Goal: Check status: Check status

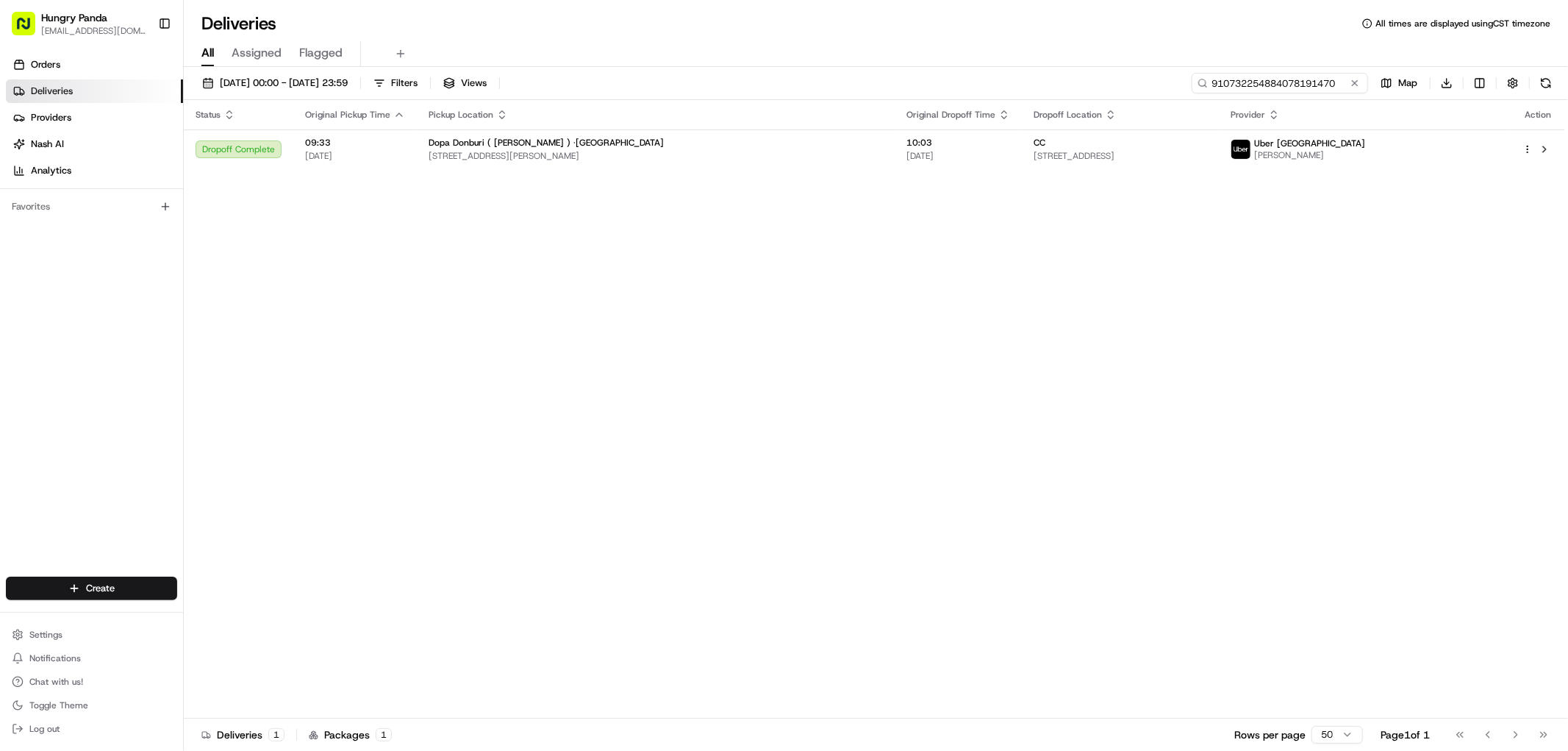
click at [1271, 89] on input "910732254884078191470" at bounding box center [1279, 83] width 177 height 20
paste input "265369359575075134124"
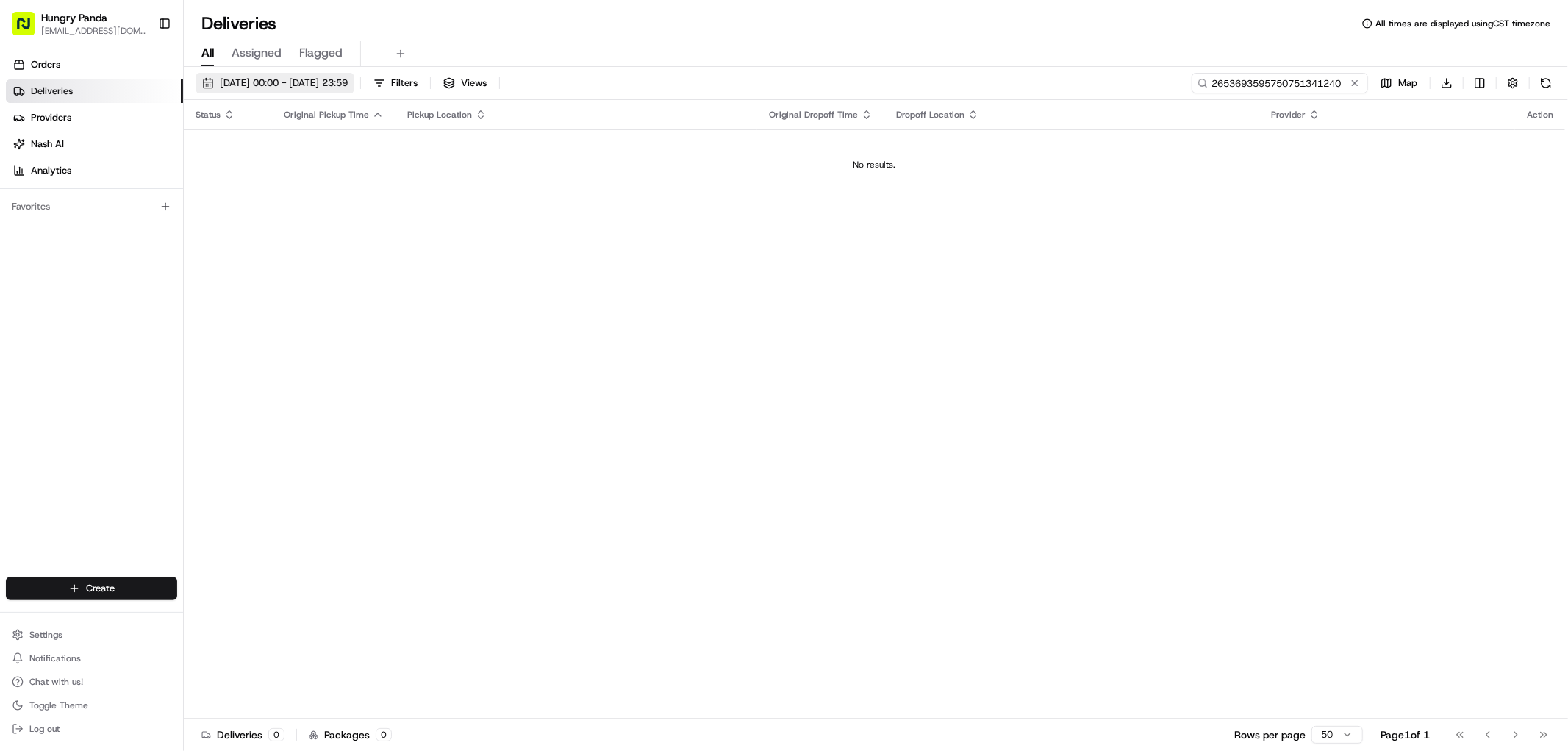
type input "2653693595750751341240"
click at [266, 83] on span "[DATE] 00:00 - [DATE] 23:59" at bounding box center [284, 83] width 128 height 13
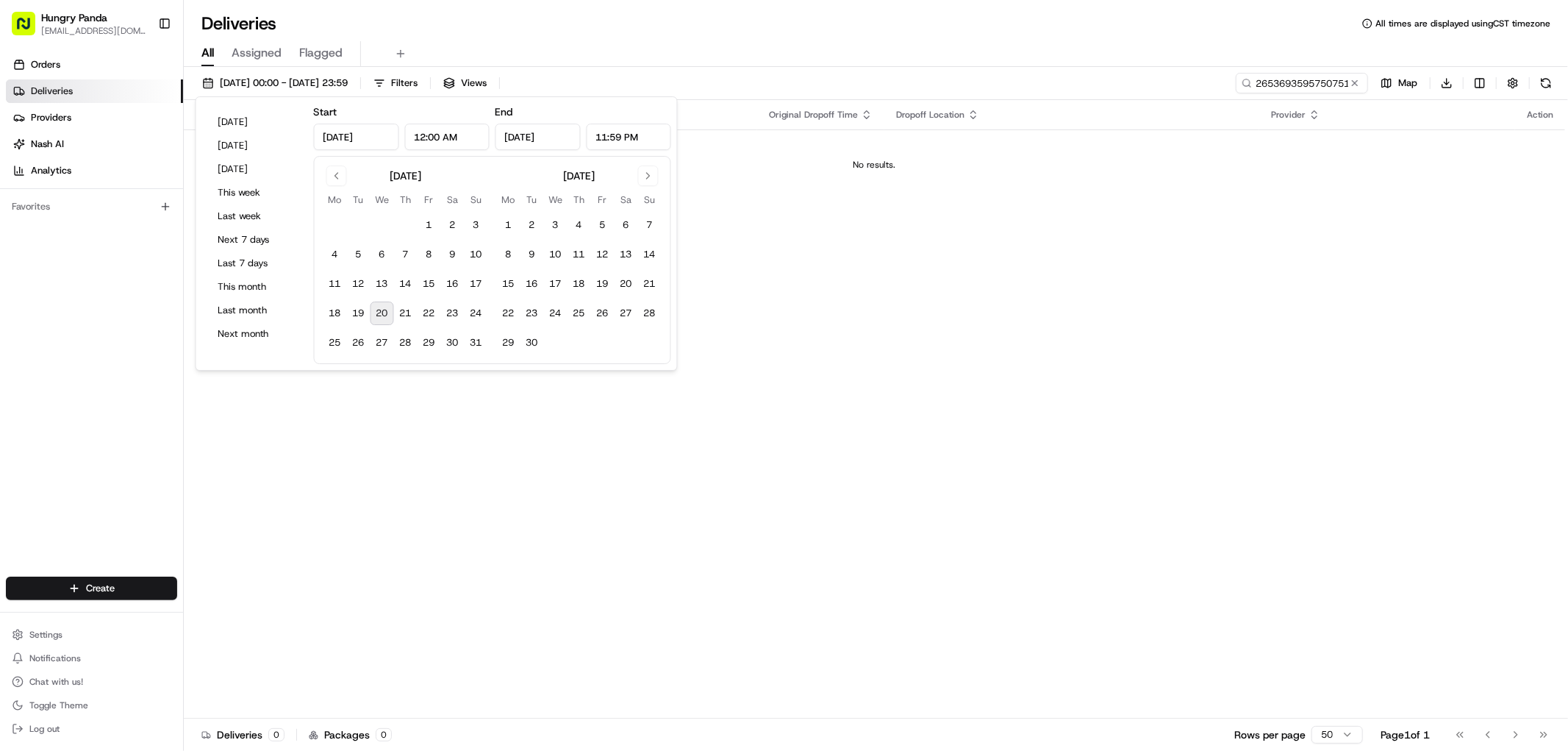
click at [382, 307] on button "20" at bounding box center [382, 313] width 24 height 24
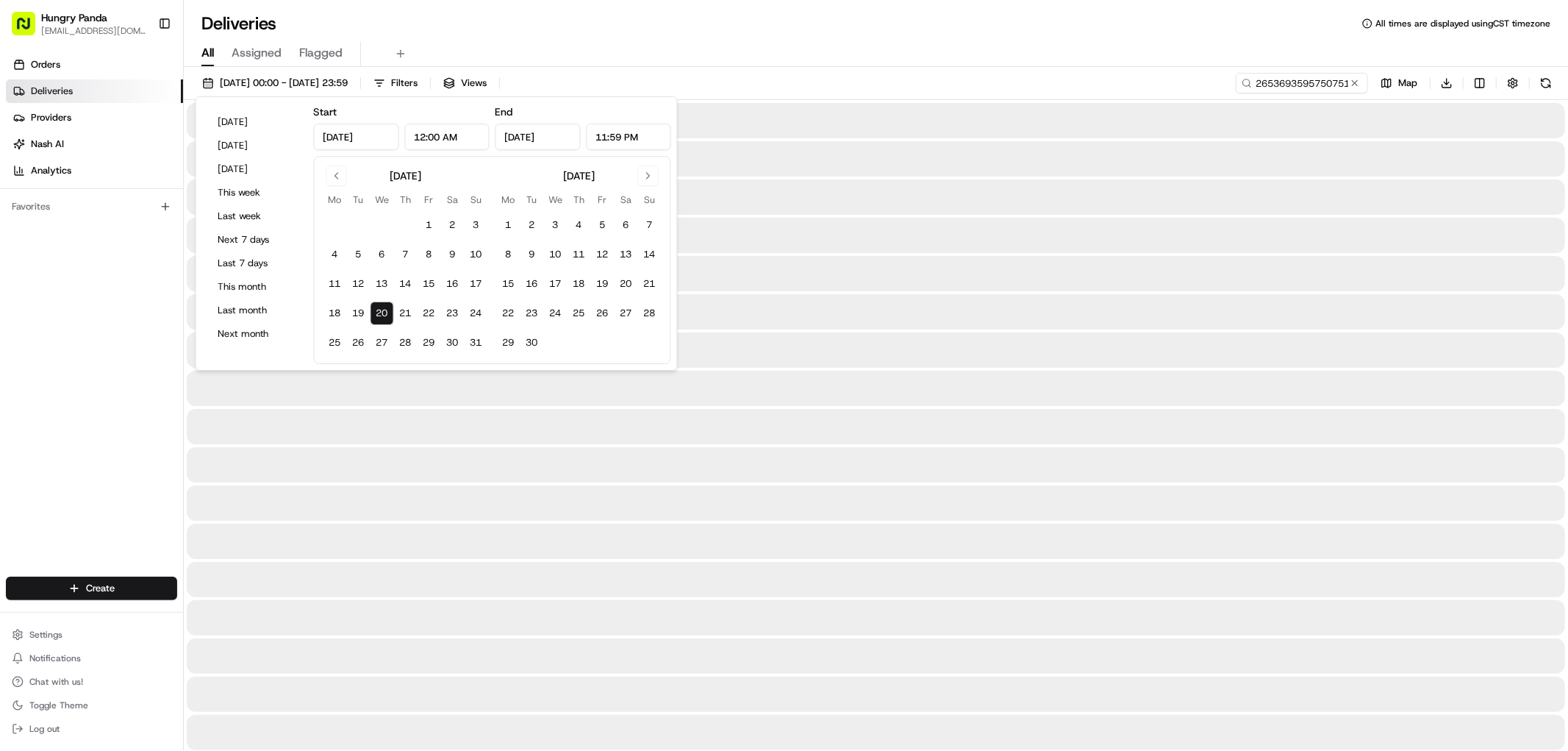
type input "[DATE]"
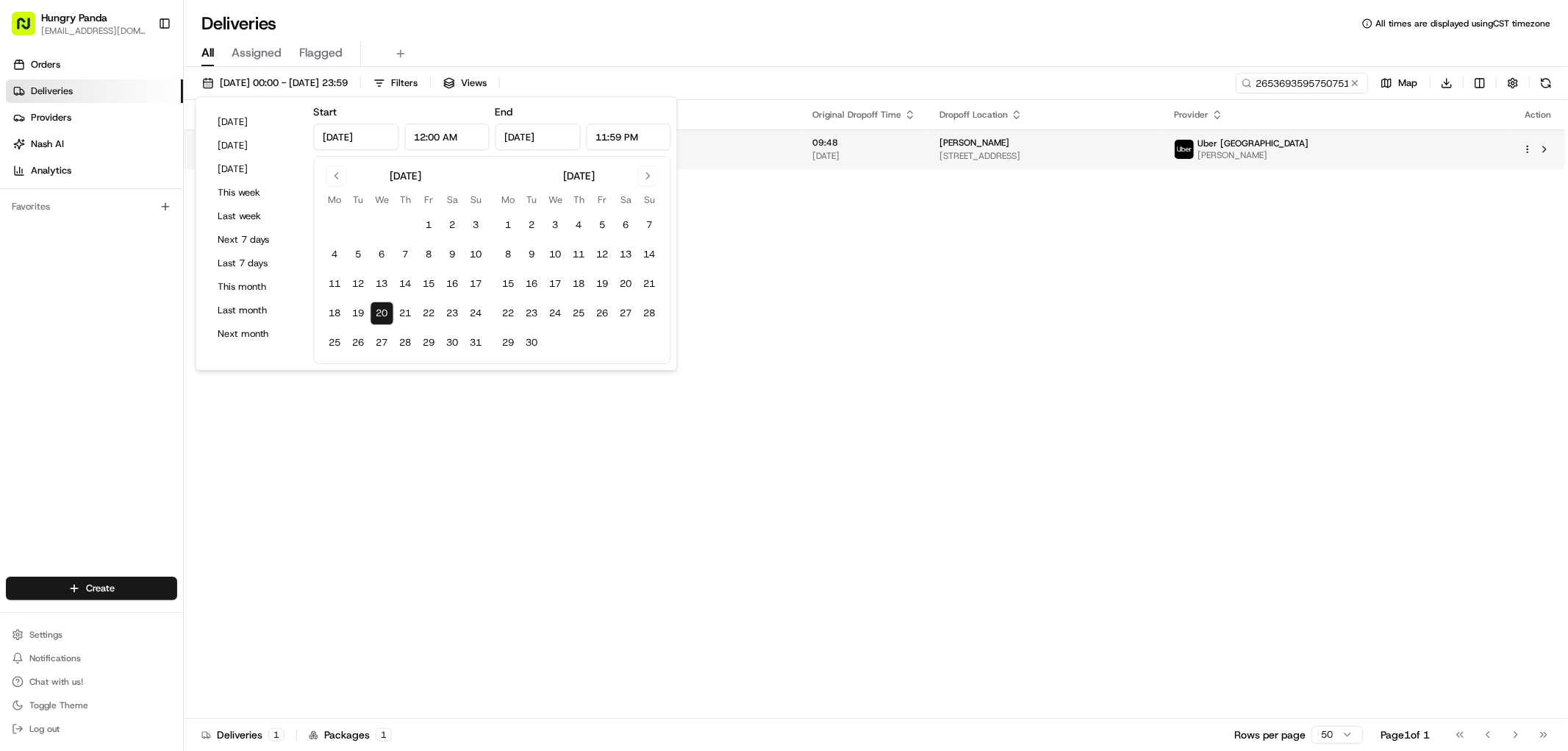
click at [1123, 154] on span "[STREET_ADDRESS]" at bounding box center [1045, 156] width 211 height 12
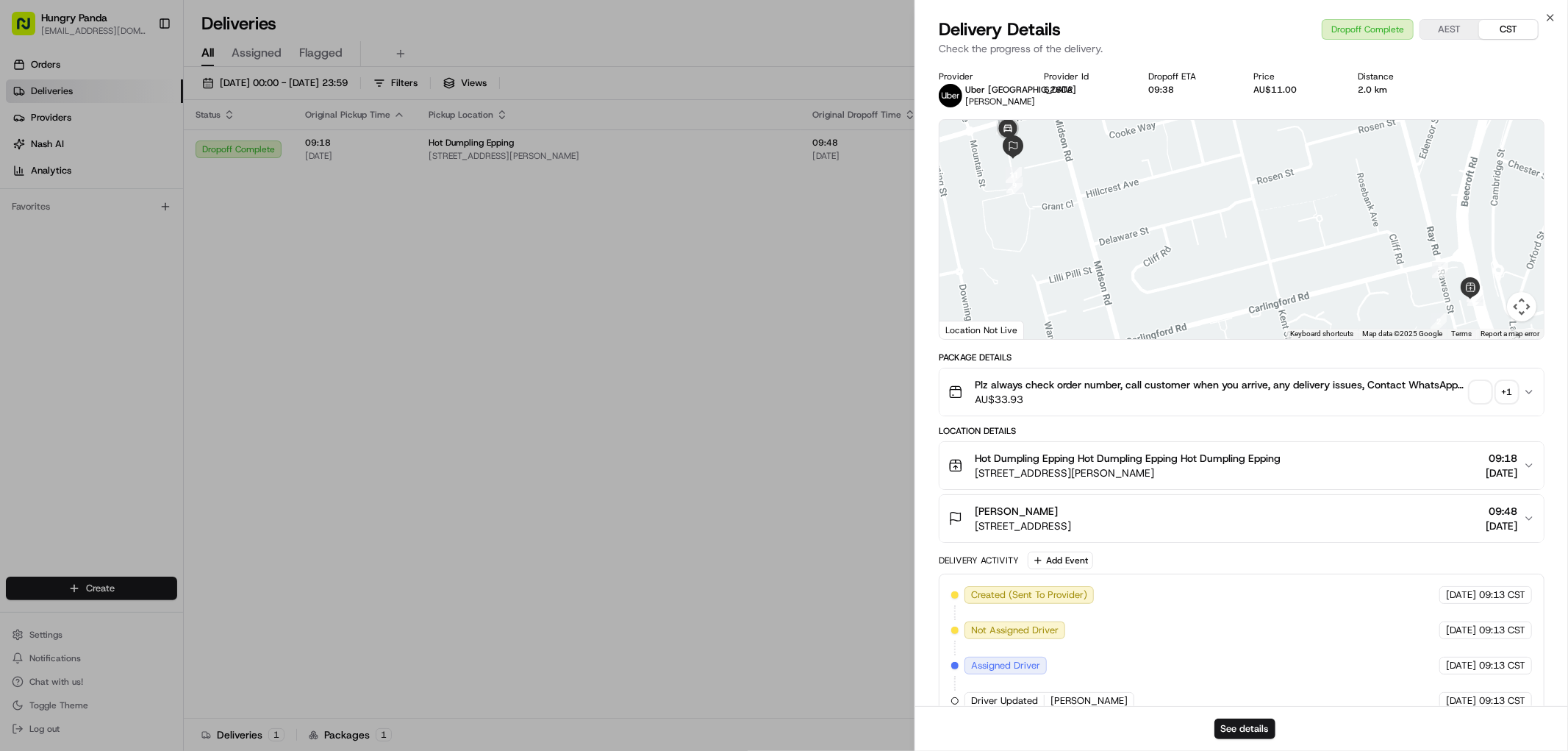
click at [1503, 393] on div "+ 1" at bounding box center [1506, 391] width 20 height 20
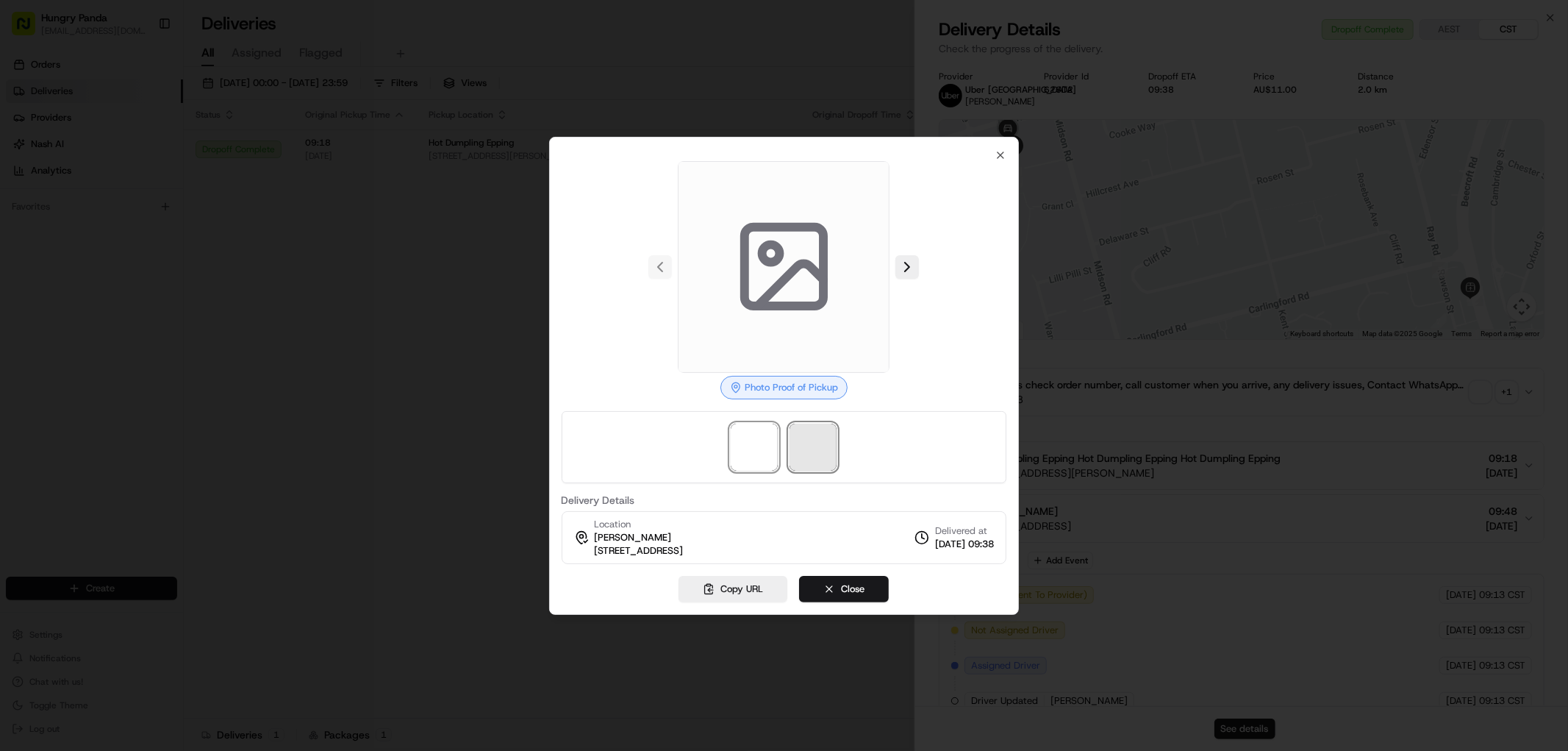
click at [810, 453] on span at bounding box center [813, 447] width 47 height 47
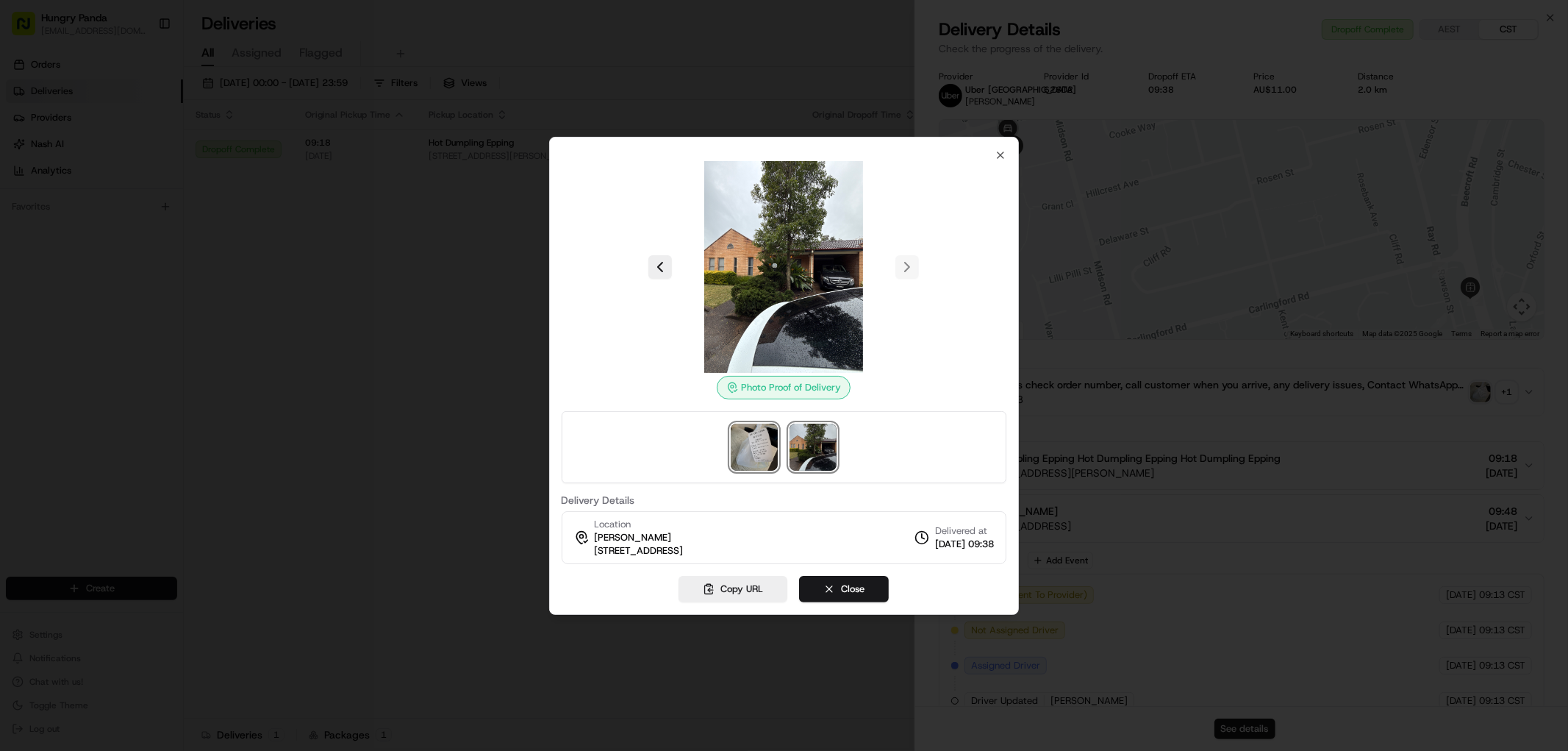
click at [757, 465] on img at bounding box center [754, 447] width 47 height 47
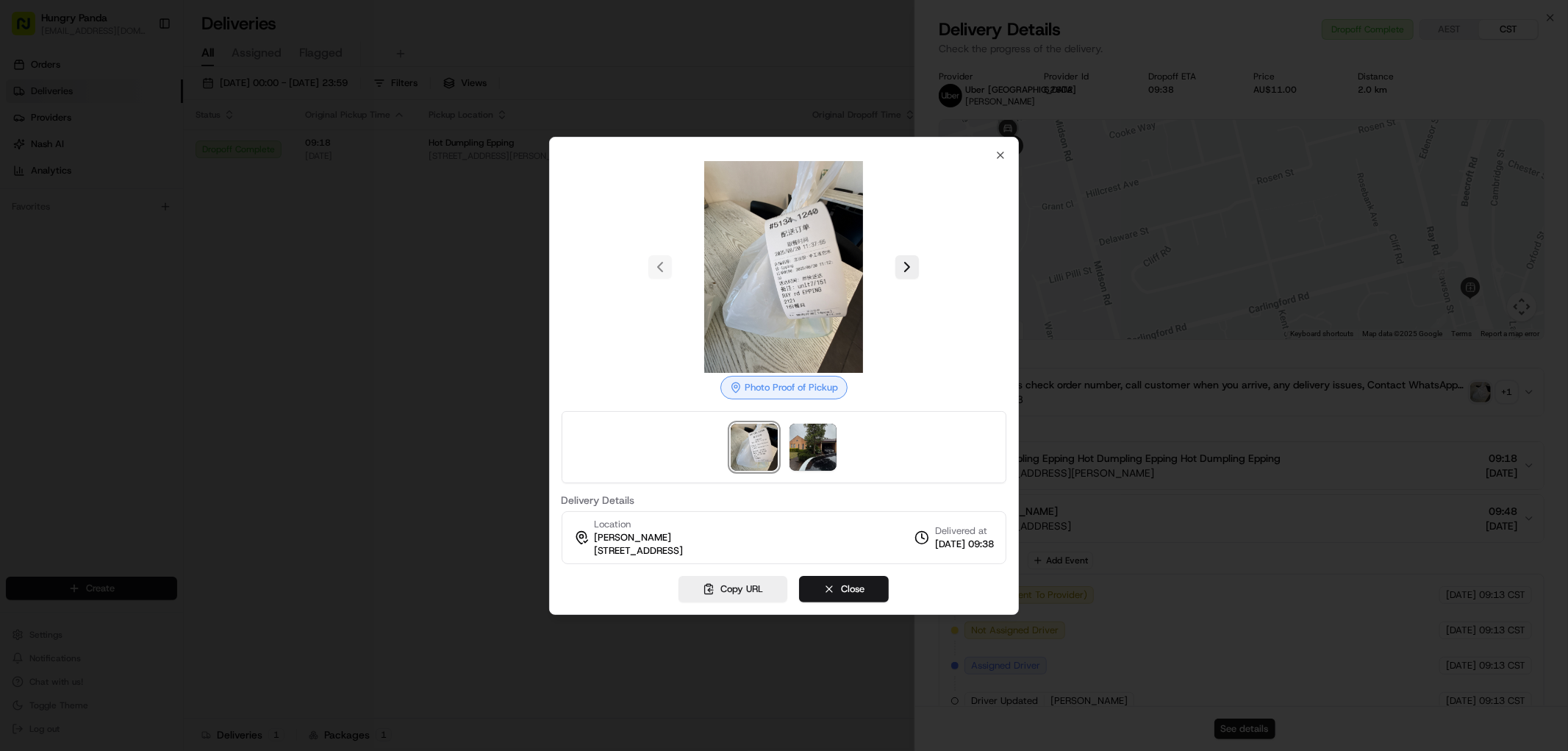
click at [810, 274] on img at bounding box center [783, 267] width 212 height 212
click at [834, 444] on img at bounding box center [813, 447] width 47 height 47
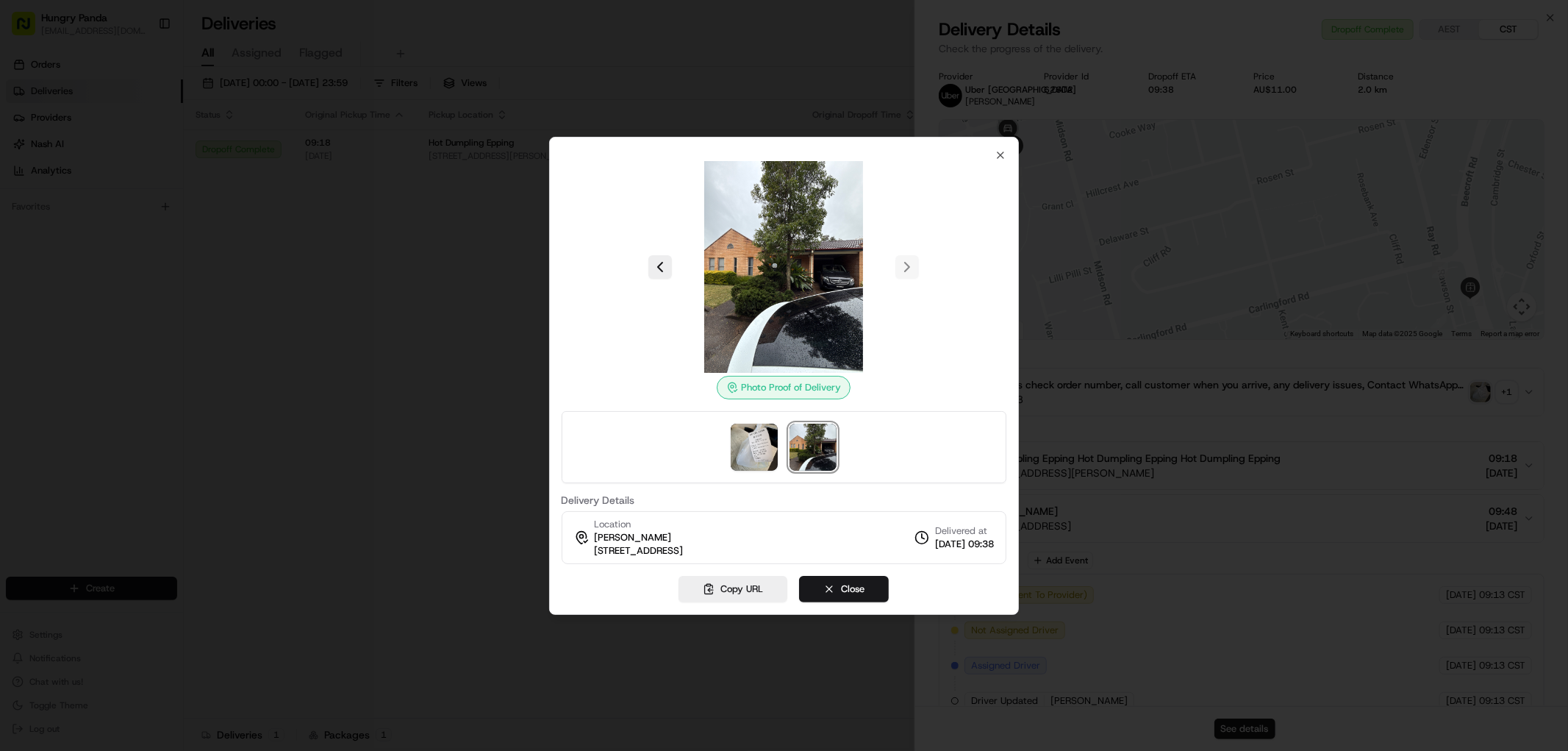
click at [902, 266] on div at bounding box center [784, 267] width 445 height 212
click at [1000, 160] on icon "button" at bounding box center [1000, 155] width 12 height 12
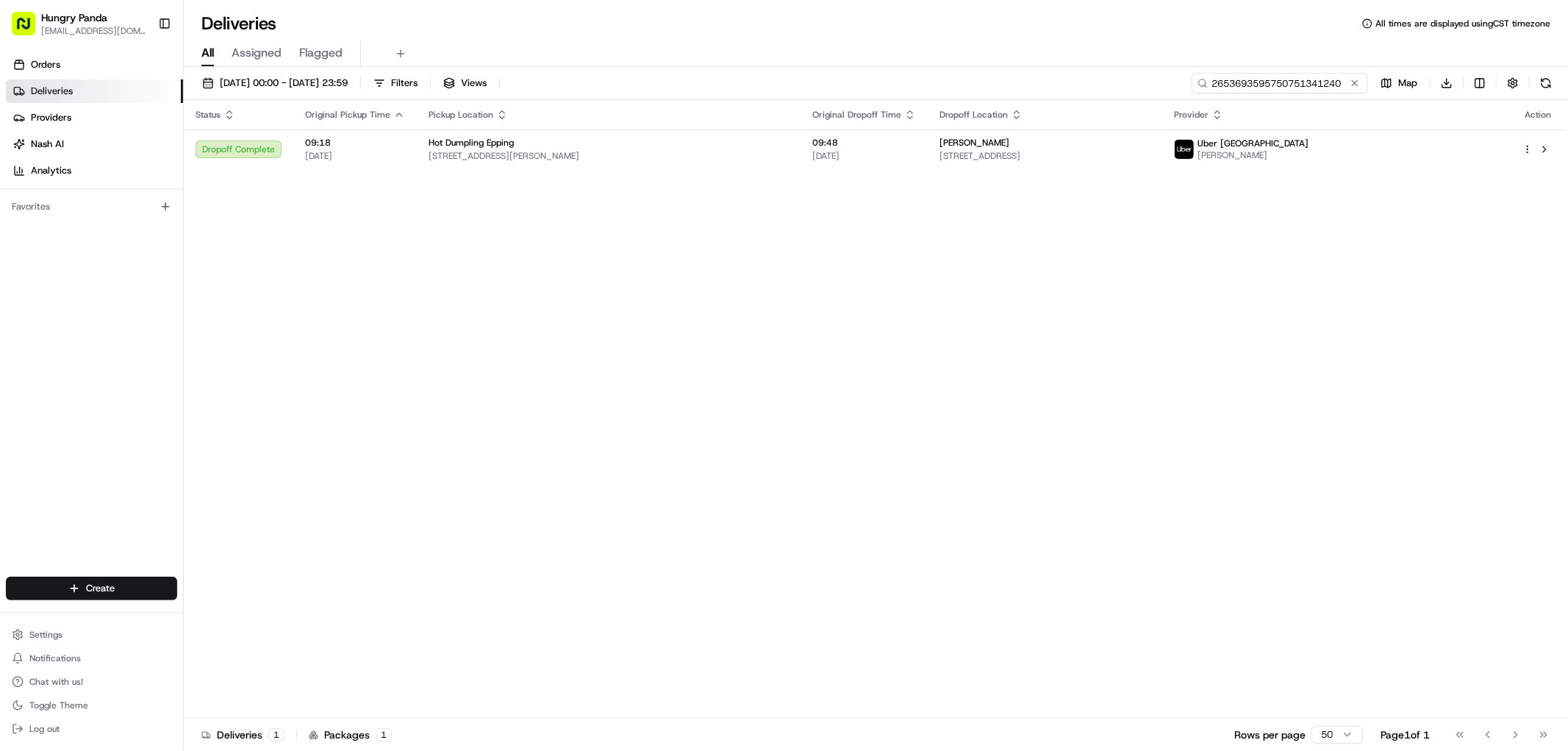
click at [1270, 84] on input "2653693595750751341240" at bounding box center [1279, 83] width 177 height 20
paste input "756632725551787821841"
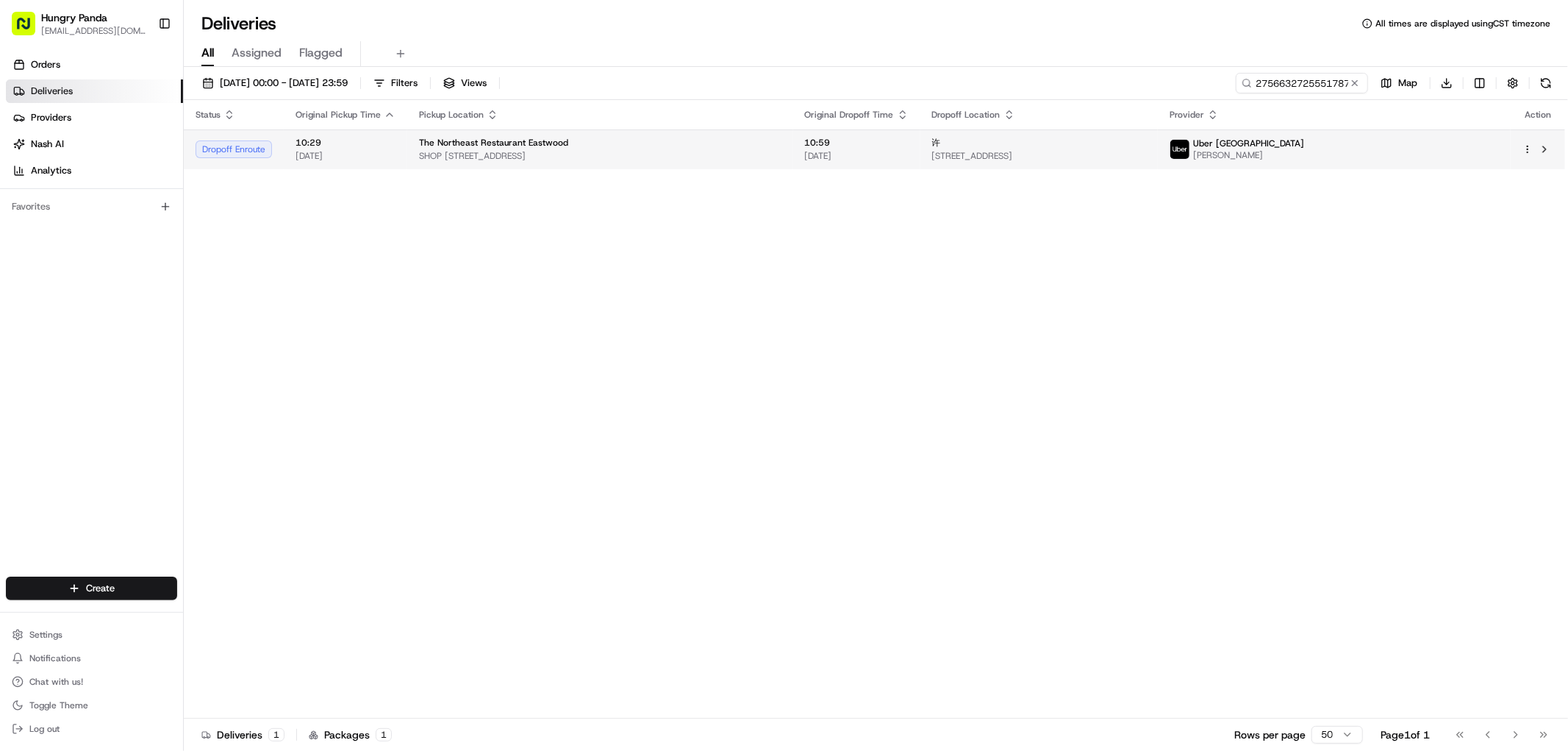
click at [1093, 145] on div "许" at bounding box center [1039, 143] width 215 height 12
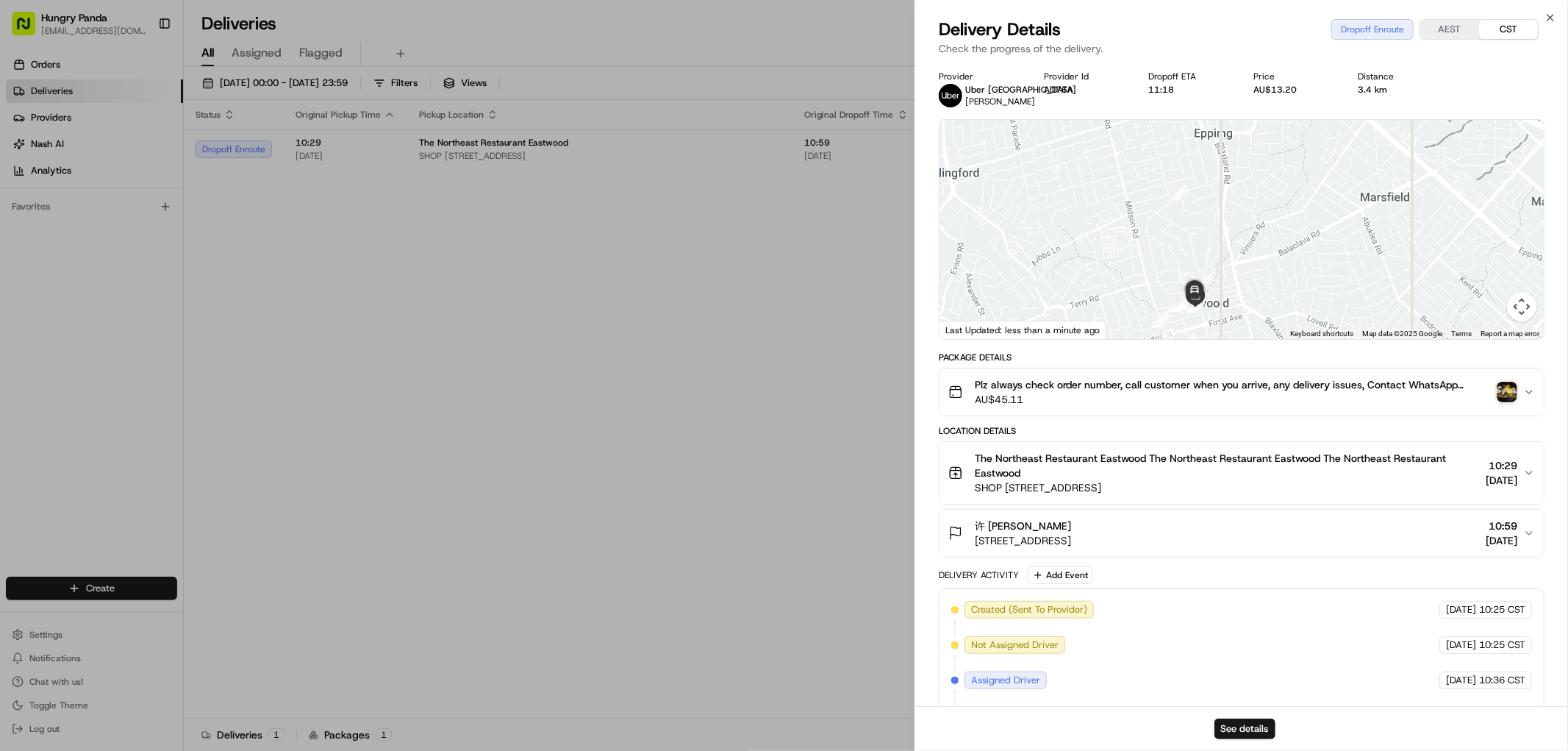
click at [1316, 262] on div at bounding box center [1241, 230] width 604 height 219
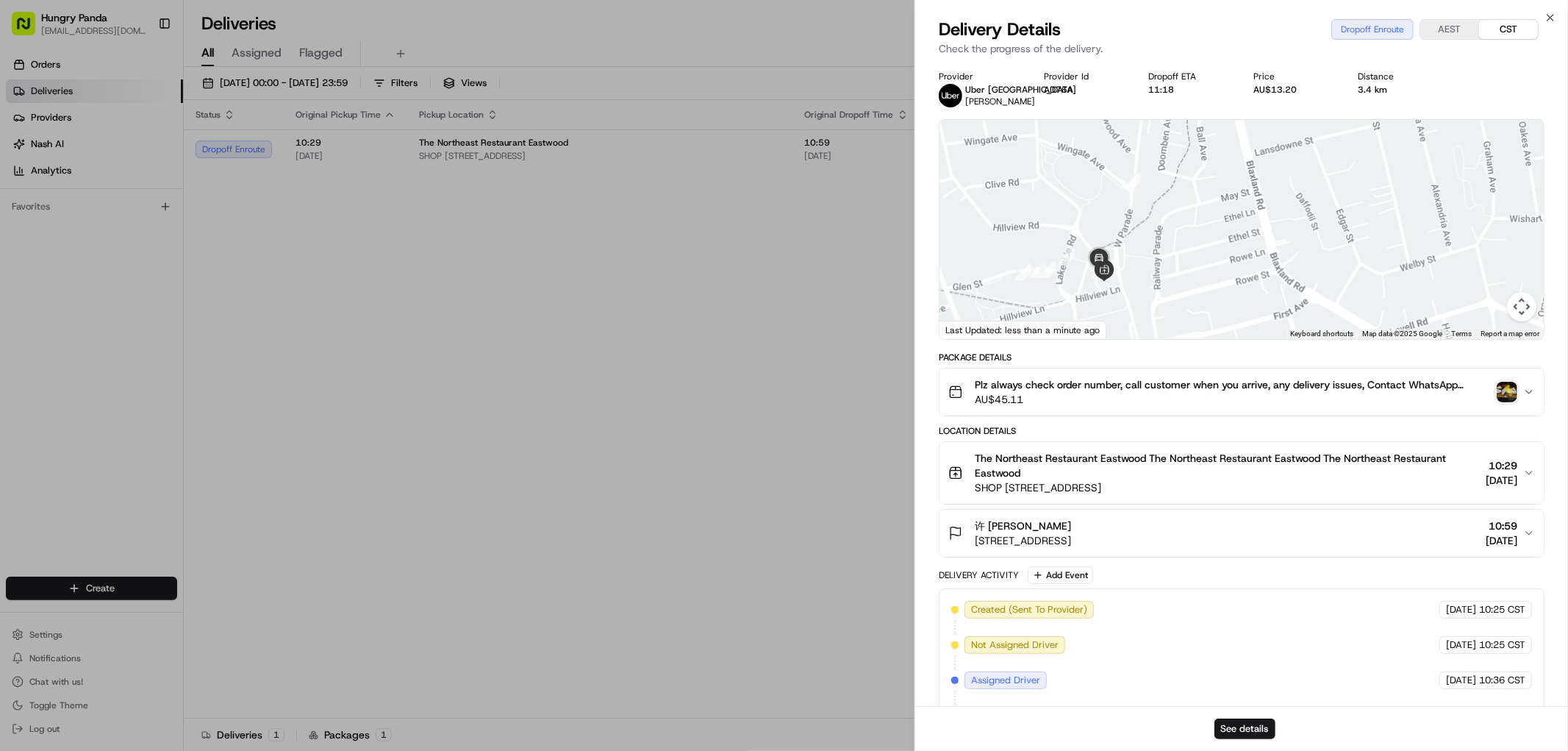
drag, startPoint x: 1221, startPoint y: 273, endPoint x: 1278, endPoint y: 208, distance: 86.5
click at [1275, 215] on div at bounding box center [1241, 230] width 604 height 219
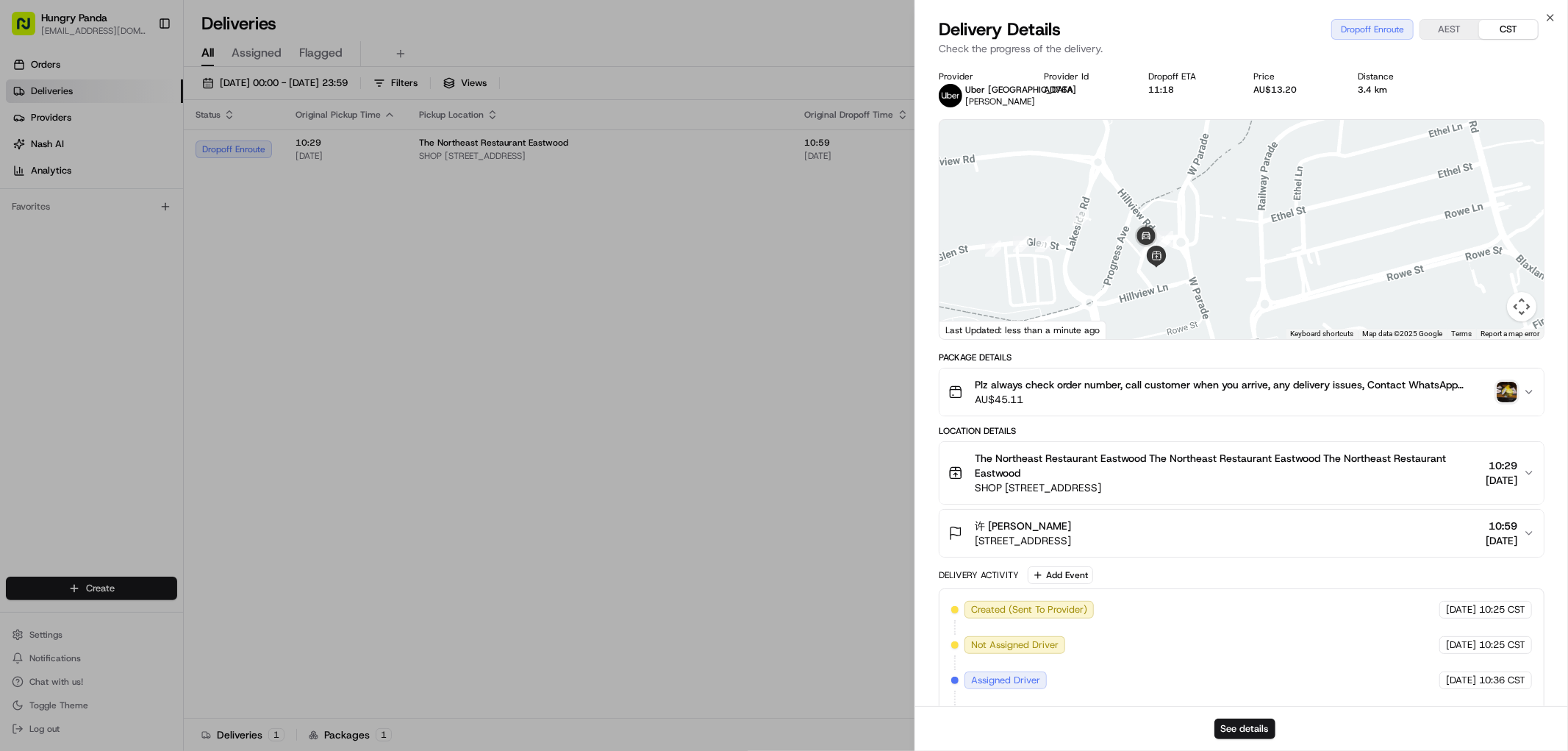
drag, startPoint x: 1176, startPoint y: 245, endPoint x: 1240, endPoint y: 274, distance: 70.3
click at [1240, 274] on div at bounding box center [1241, 230] width 604 height 219
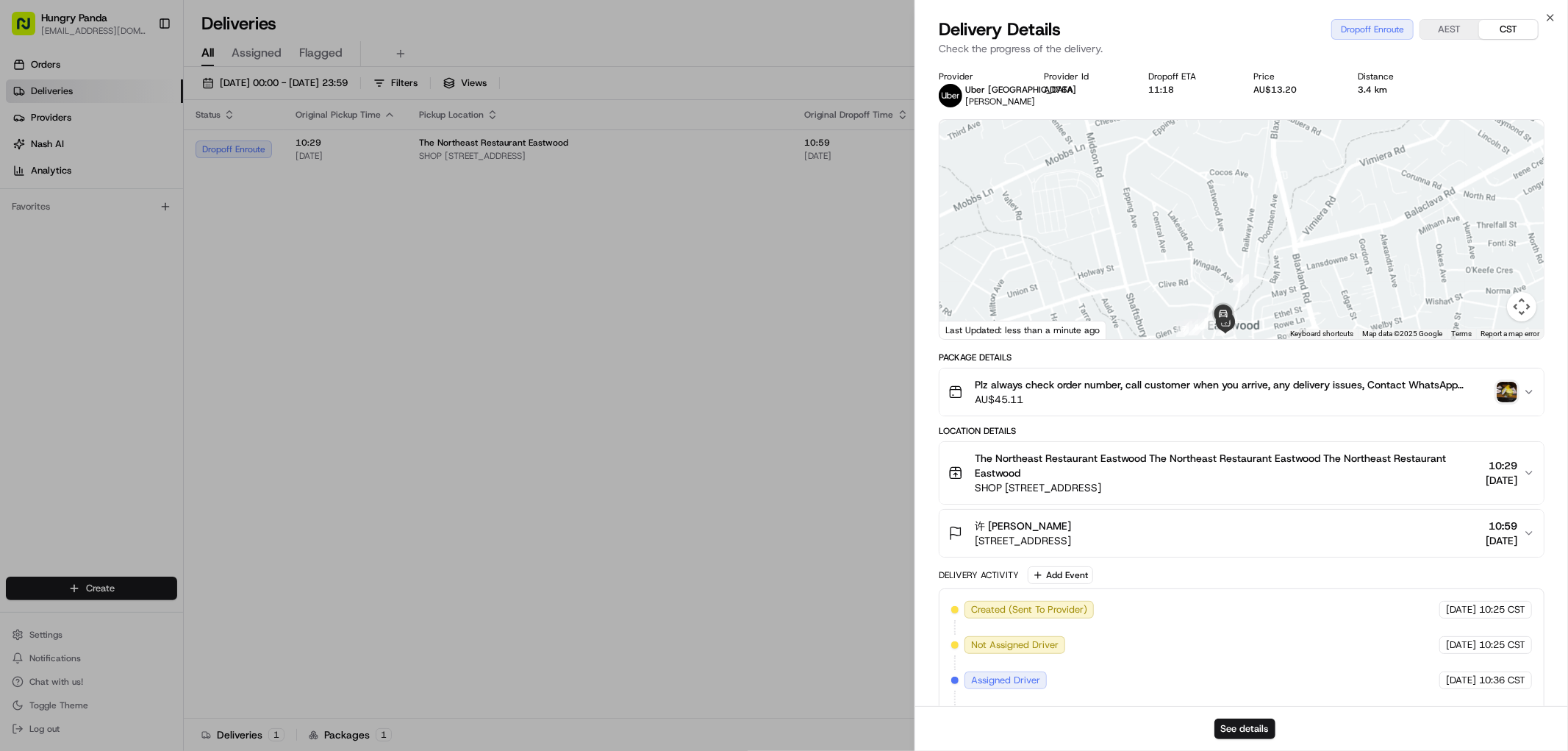
drag, startPoint x: 1275, startPoint y: 216, endPoint x: 1262, endPoint y: 295, distance: 80.1
click at [1262, 298] on div at bounding box center [1241, 230] width 604 height 219
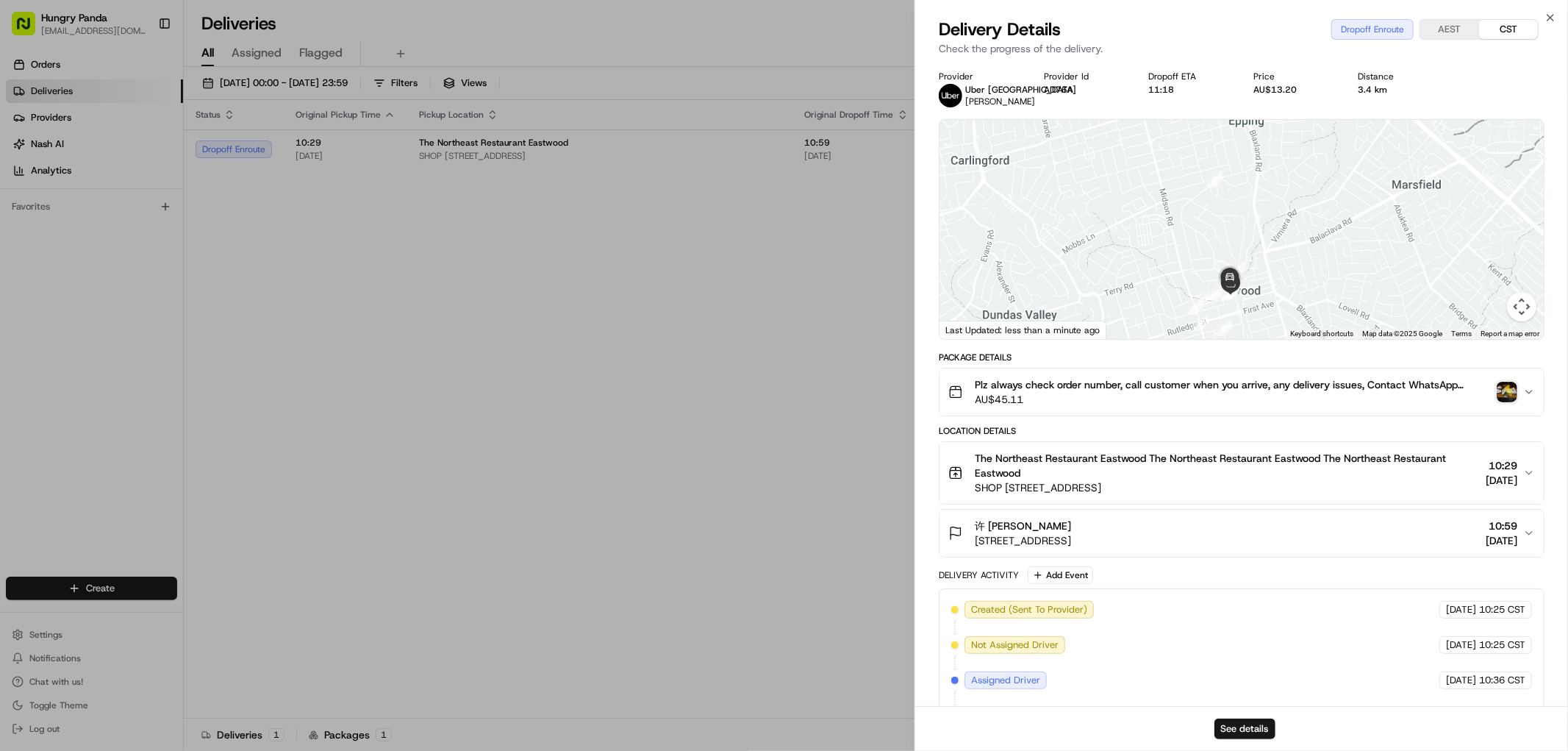
drag, startPoint x: 1262, startPoint y: 247, endPoint x: 1246, endPoint y: 235, distance: 20.0
click at [1246, 235] on div at bounding box center [1241, 230] width 604 height 219
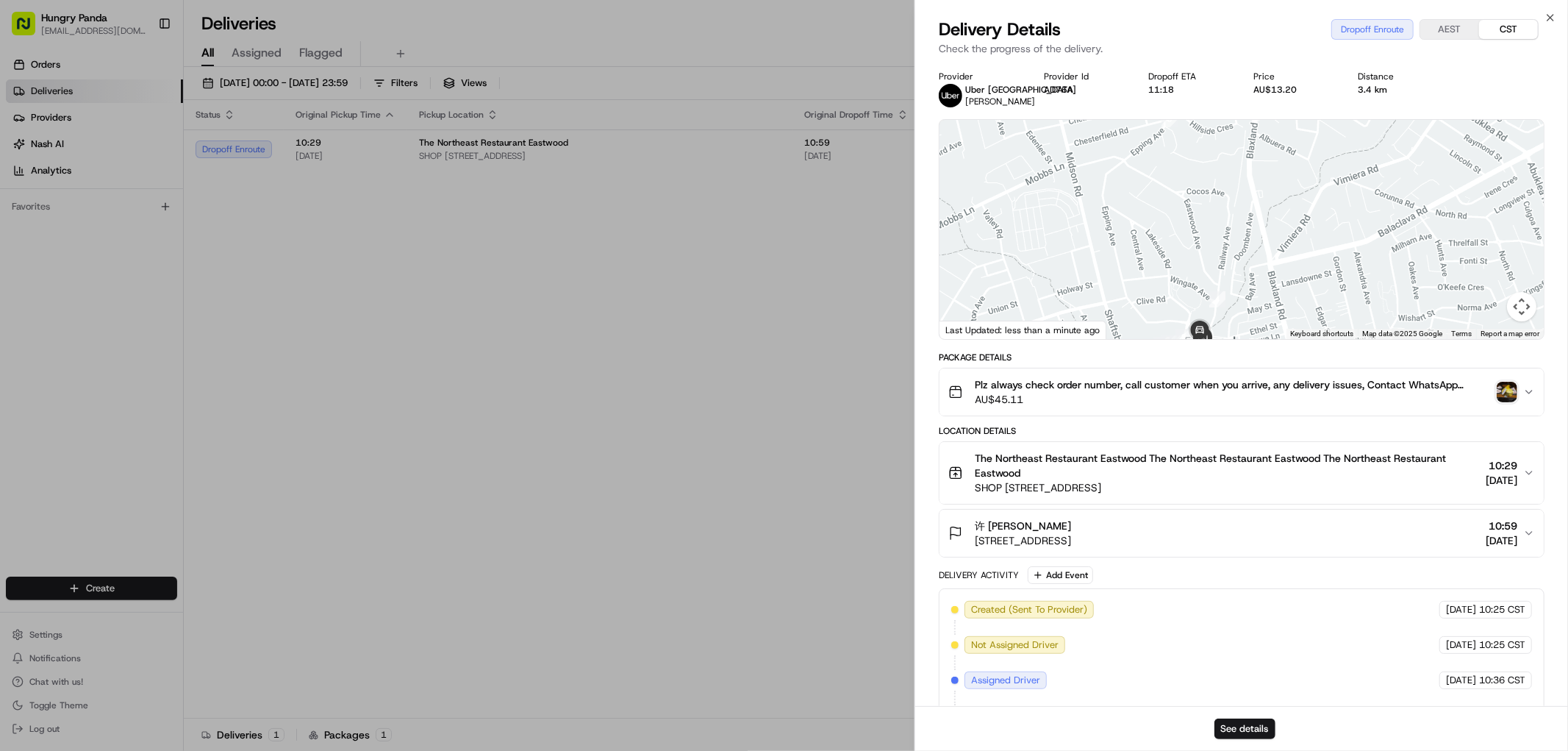
click at [1246, 241] on div at bounding box center [1241, 230] width 604 height 219
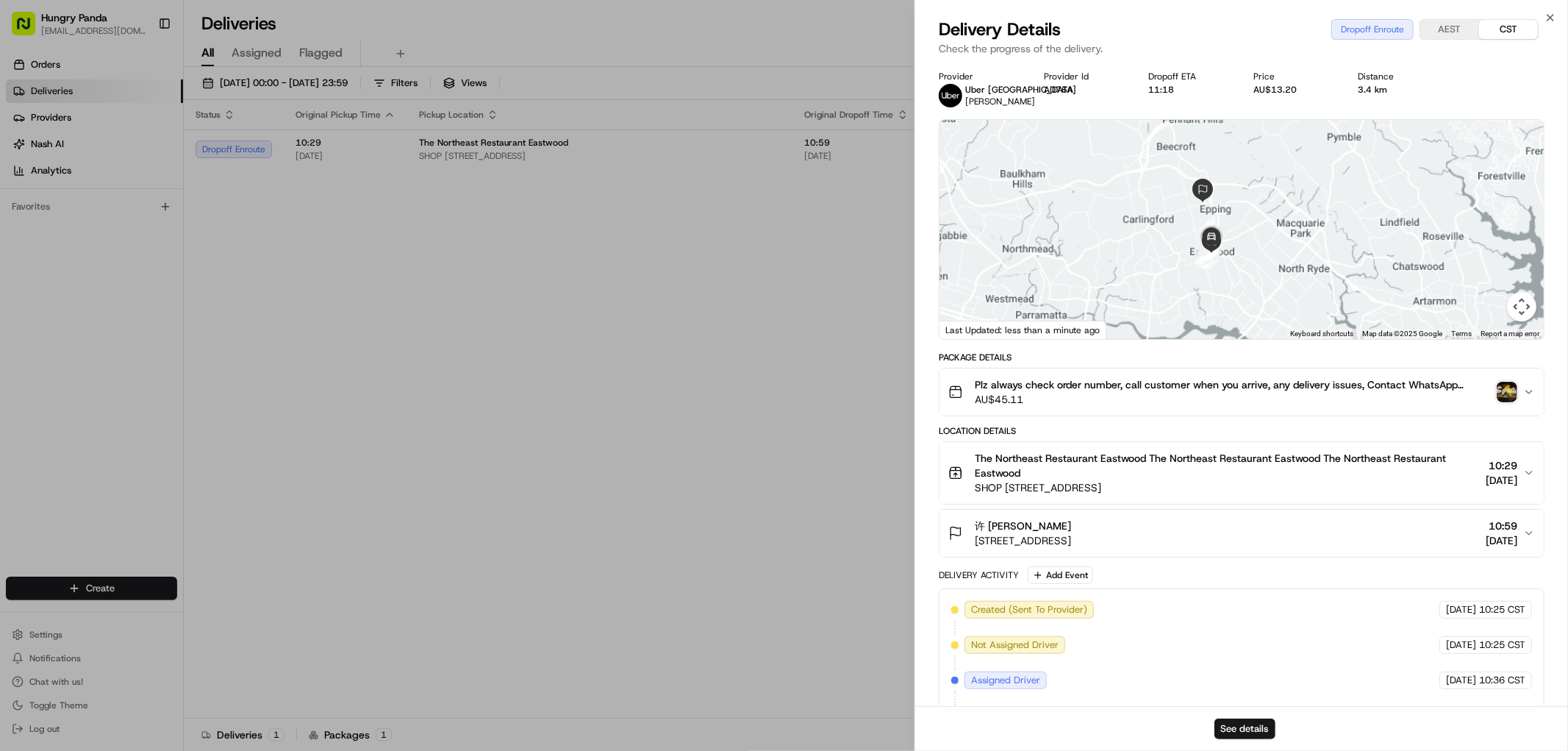
click at [1211, 227] on div "Date : [DATE] 11:09" at bounding box center [1513, 227] width 604 height 0
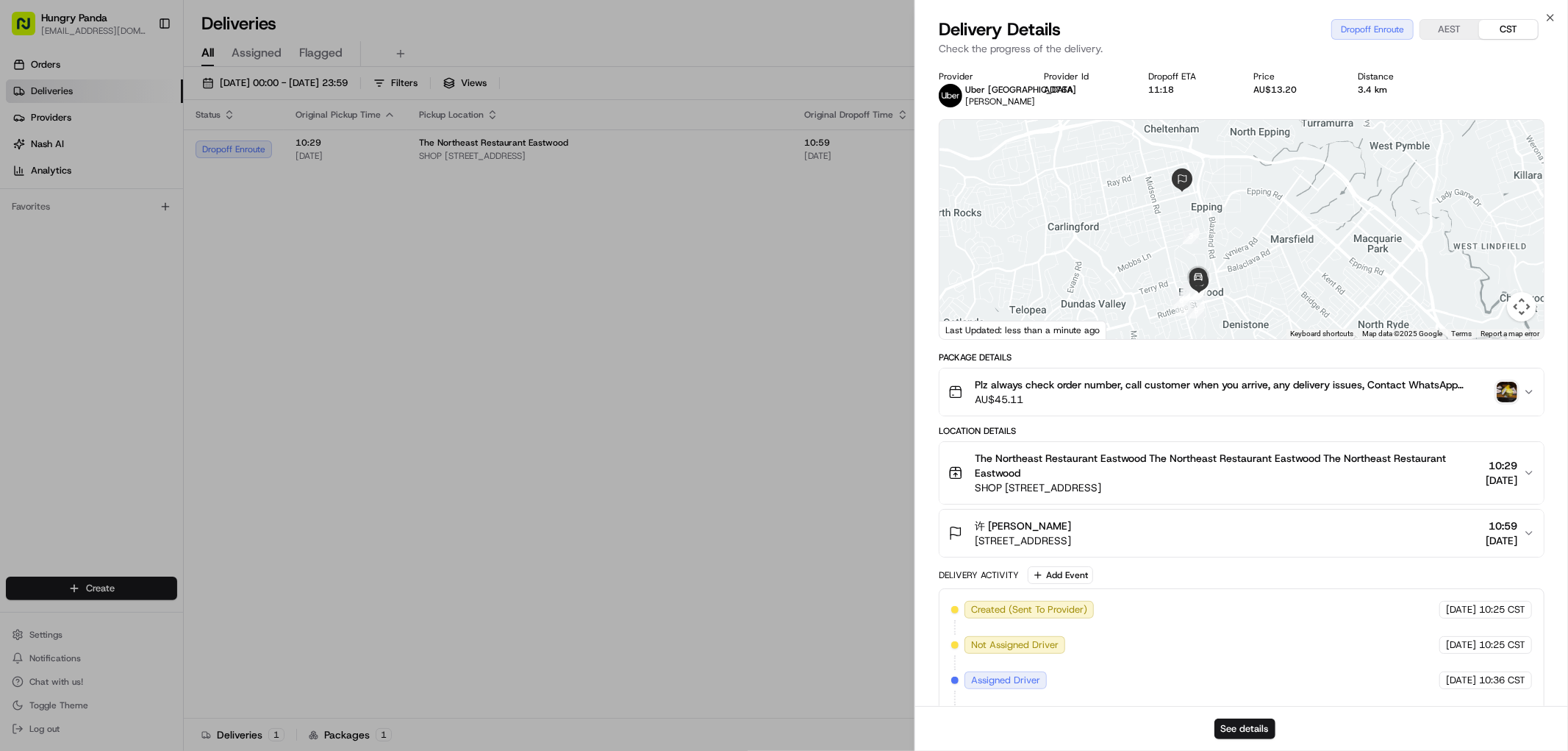
drag, startPoint x: 1221, startPoint y: 255, endPoint x: 1307, endPoint y: 255, distance: 86.0
click at [1307, 255] on div at bounding box center [1241, 230] width 604 height 219
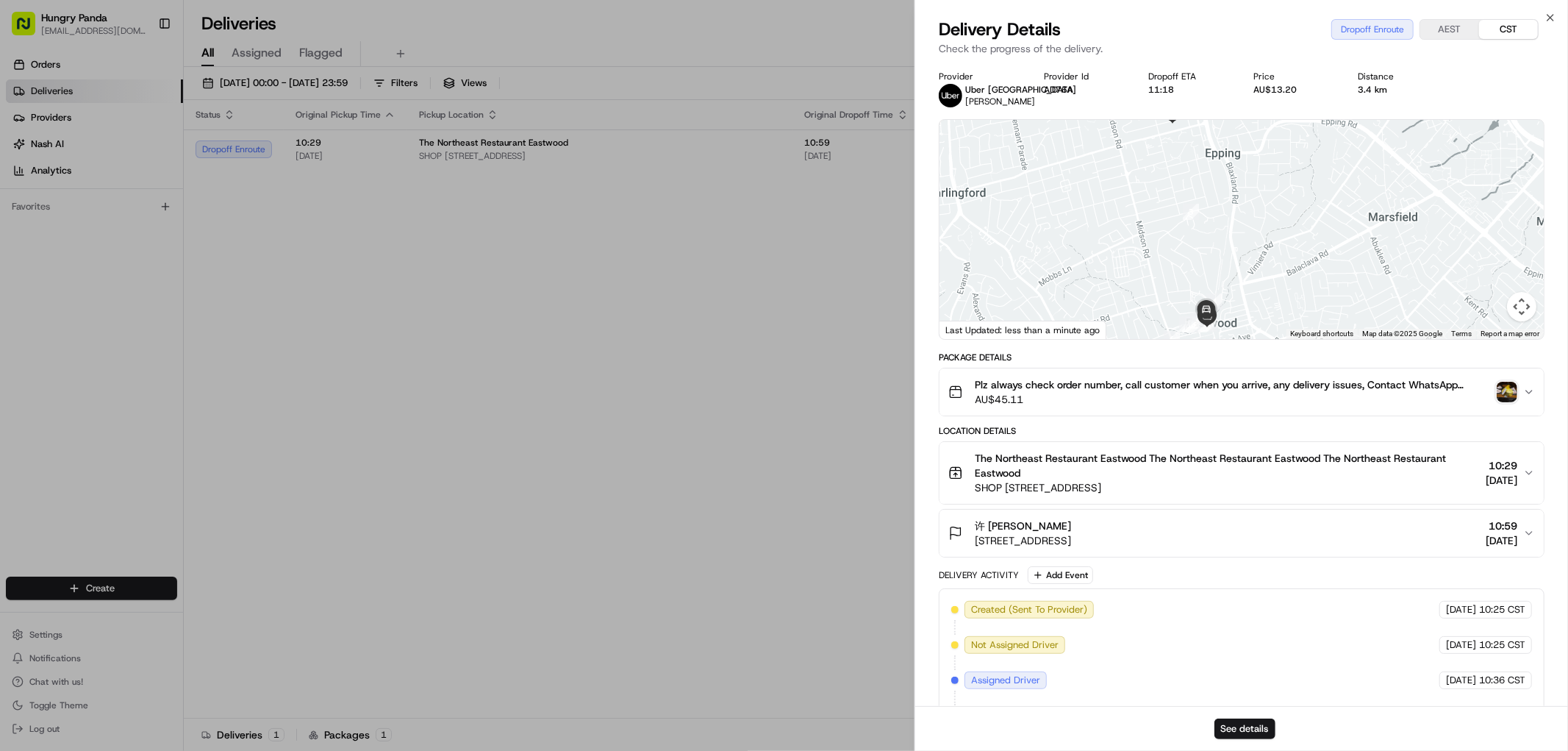
drag, startPoint x: 1284, startPoint y: 251, endPoint x: 1305, endPoint y: 240, distance: 23.7
click at [1305, 240] on div at bounding box center [1241, 230] width 604 height 219
drag, startPoint x: 1288, startPoint y: 335, endPoint x: 1286, endPoint y: 361, distance: 26.1
click at [1286, 361] on div "Provider Uber [GEOGRAPHIC_DATA] [PERSON_NAME] Provider Id AD76A Dropoff ETA 11:…" at bounding box center [1241, 491] width 606 height 843
drag, startPoint x: 1273, startPoint y: 335, endPoint x: 1279, endPoint y: 327, distance: 10.0
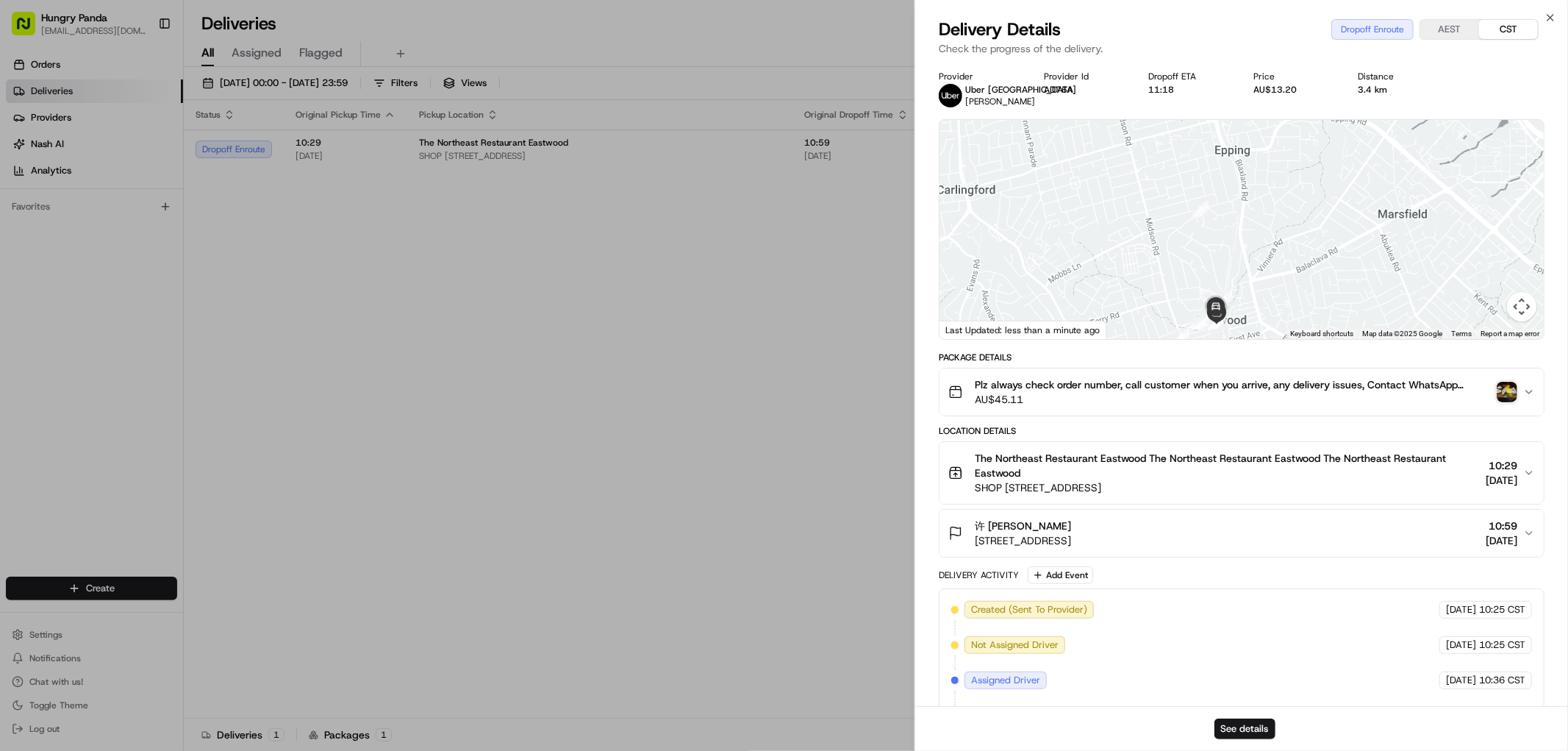
click at [1279, 327] on div at bounding box center [1241, 230] width 604 height 219
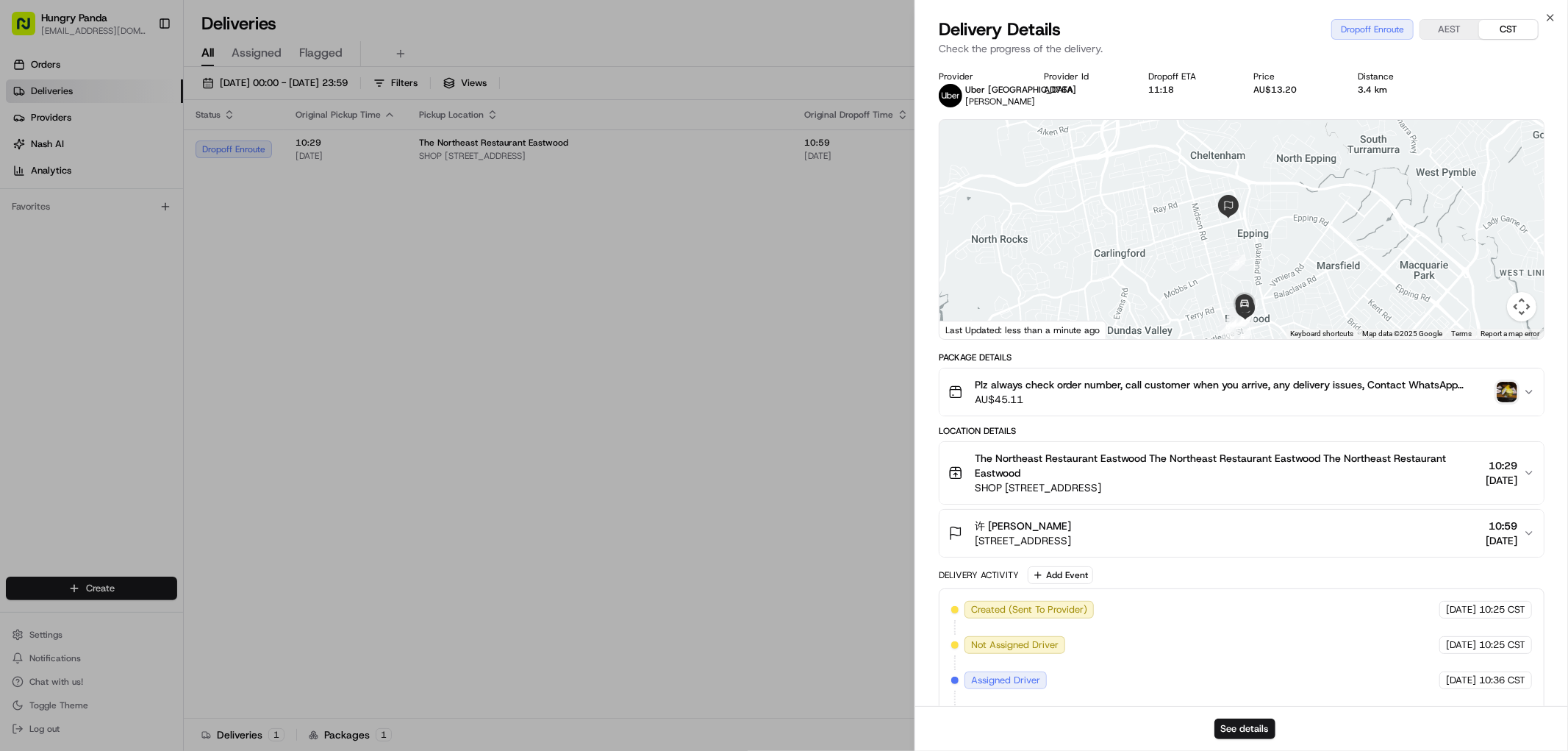
drag, startPoint x: 1272, startPoint y: 250, endPoint x: 1269, endPoint y: 242, distance: 8.5
click at [1269, 242] on div at bounding box center [1241, 230] width 604 height 219
drag, startPoint x: 306, startPoint y: 268, endPoint x: 317, endPoint y: 174, distance: 94.6
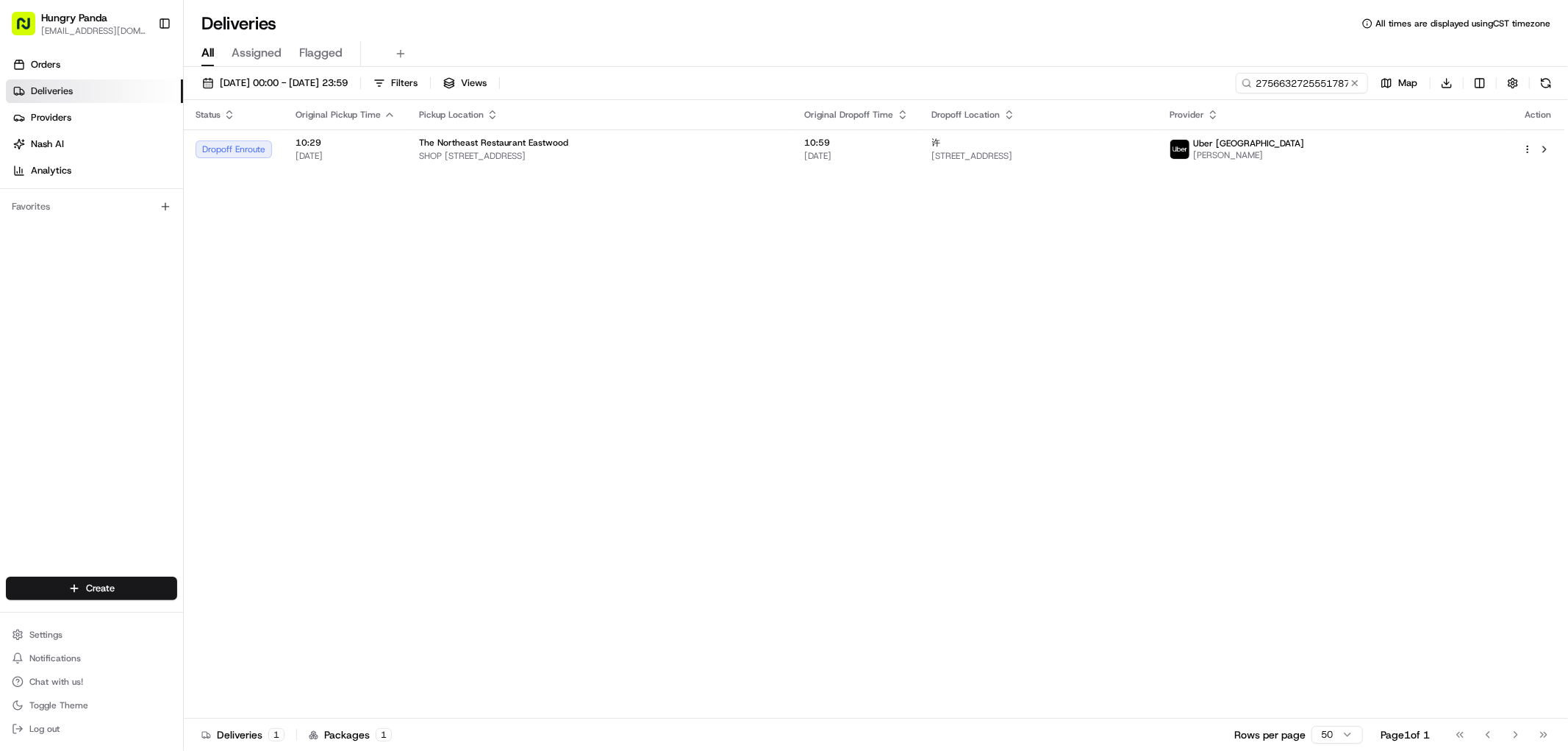
click at [736, 326] on div "Status Original Pickup Time Pickup Location Original Dropoff Time Dropoff Locat…" at bounding box center [874, 409] width 1381 height 618
click at [1320, 79] on input "2756632725551787821841" at bounding box center [1279, 83] width 177 height 20
paste input "4958694775053714351397"
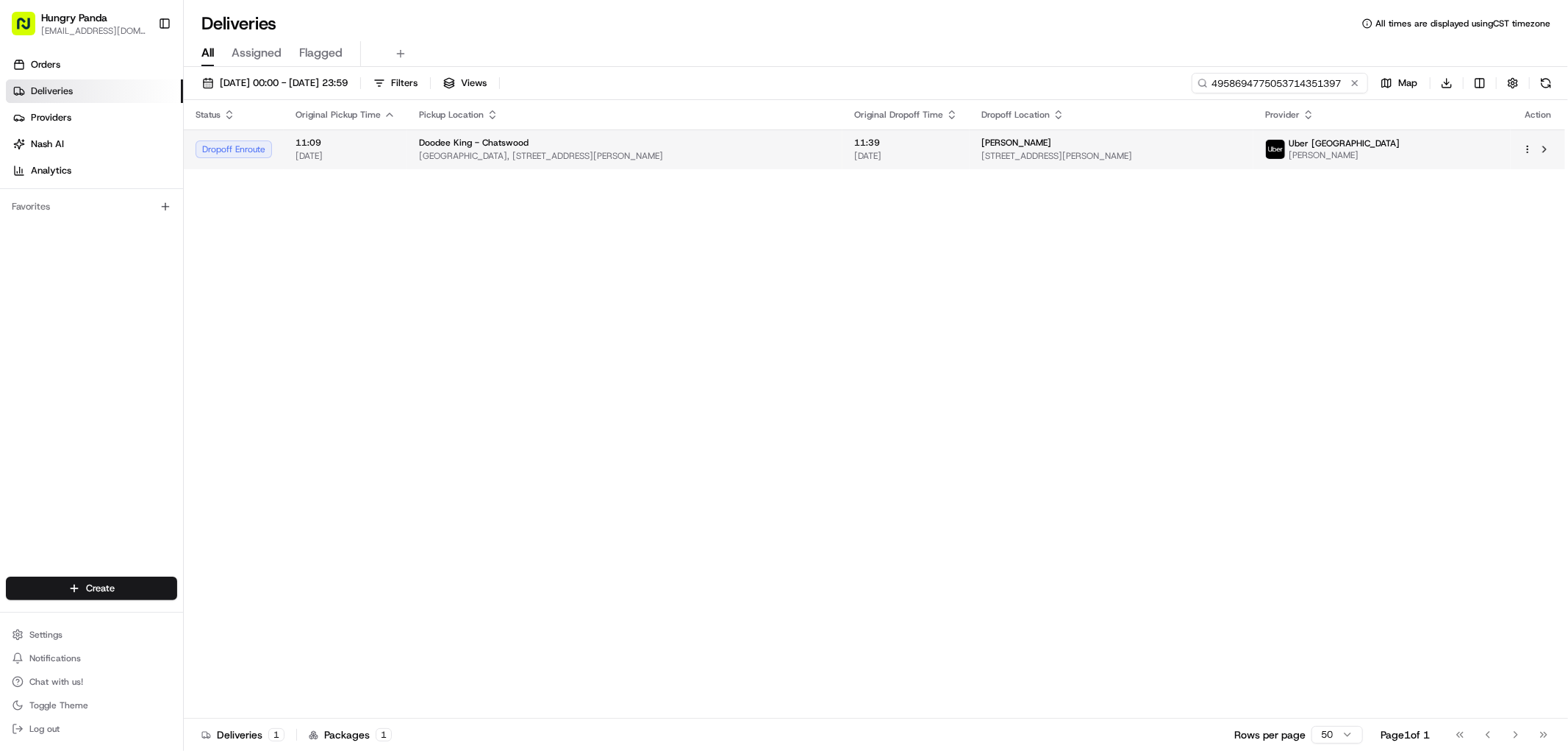
type input "4958694775053714351397"
click at [1222, 139] on div "[PERSON_NAME]" at bounding box center [1111, 143] width 260 height 12
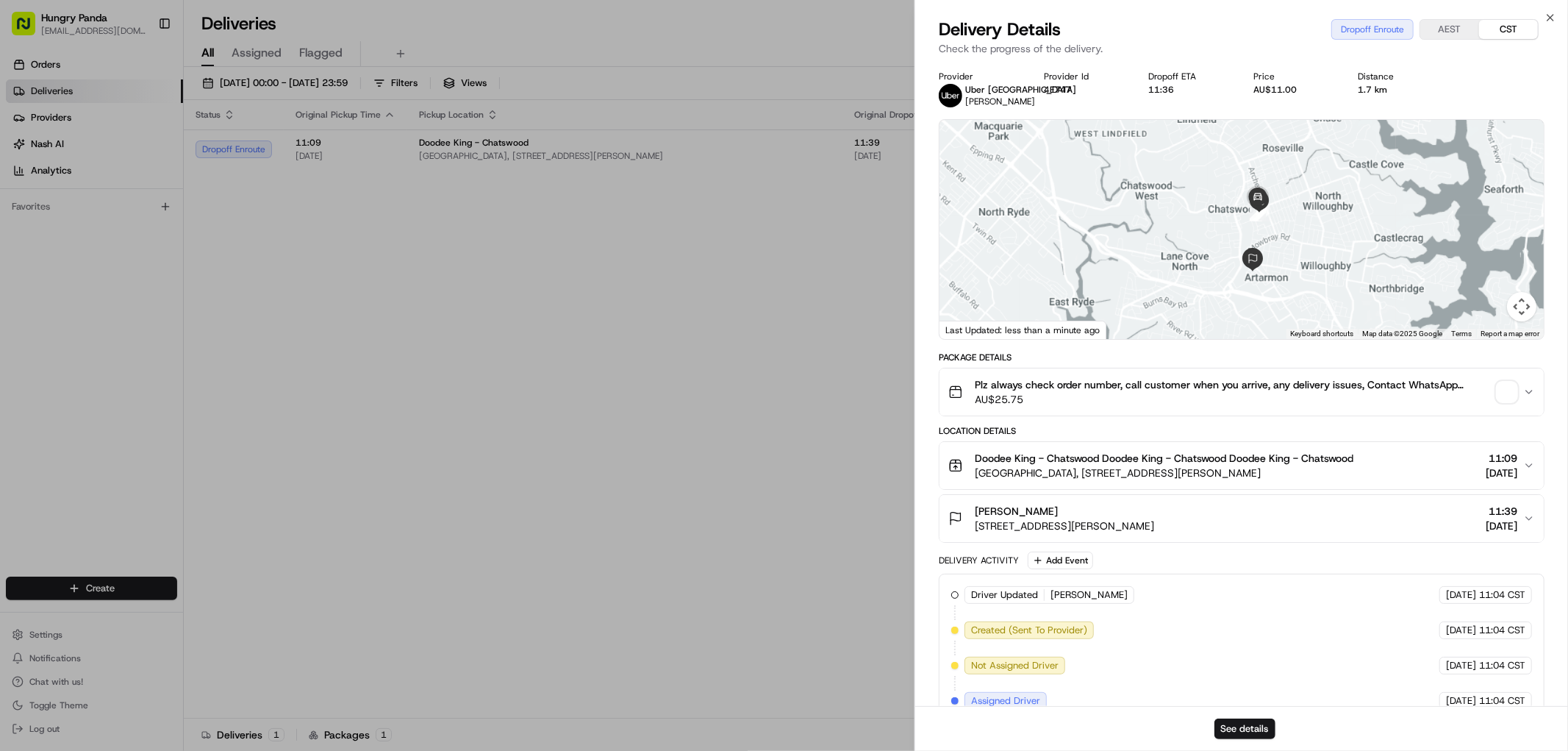
drag, startPoint x: 1292, startPoint y: 242, endPoint x: 1275, endPoint y: 260, distance: 24.8
click at [1276, 259] on div at bounding box center [1241, 230] width 604 height 219
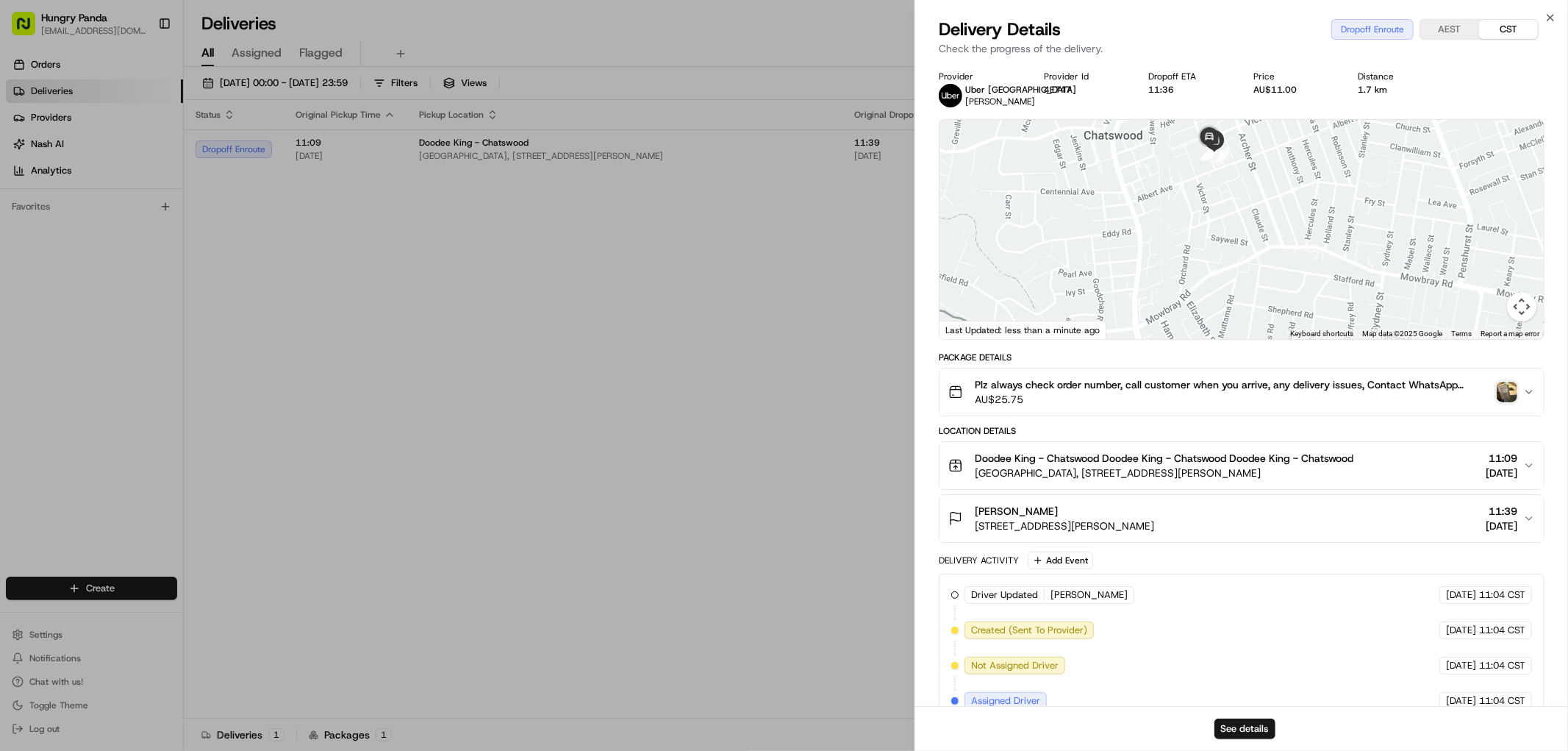
drag, startPoint x: 1246, startPoint y: 248, endPoint x: 1247, endPoint y: 206, distance: 42.0
click at [1246, 207] on div at bounding box center [1241, 230] width 604 height 219
